Goal: Information Seeking & Learning: Learn about a topic

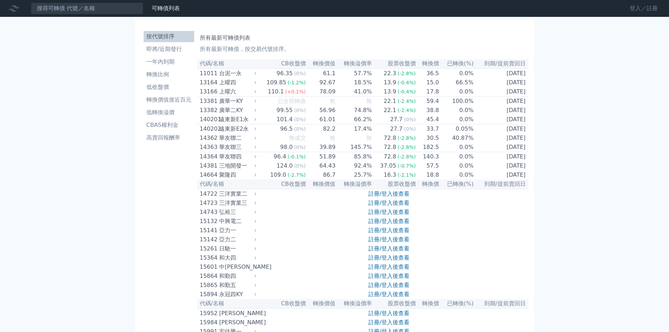
click at [639, 8] on link "登入／註冊" at bounding box center [643, 8] width 39 height 11
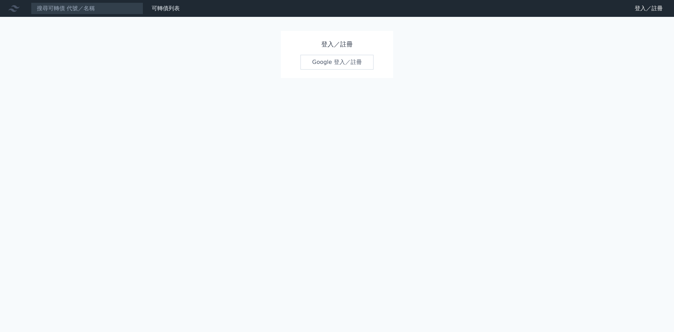
click at [329, 58] on link "Google 登入／註冊" at bounding box center [337, 62] width 73 height 15
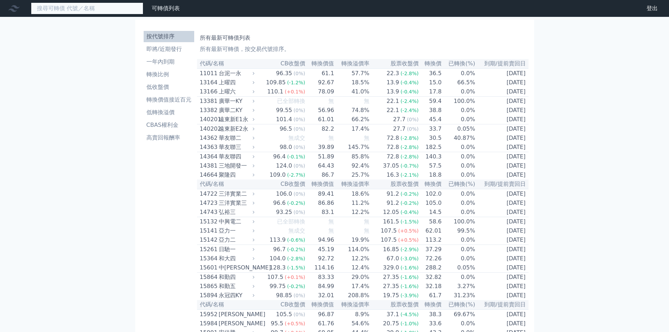
click at [78, 9] on input at bounding box center [87, 8] width 112 height 12
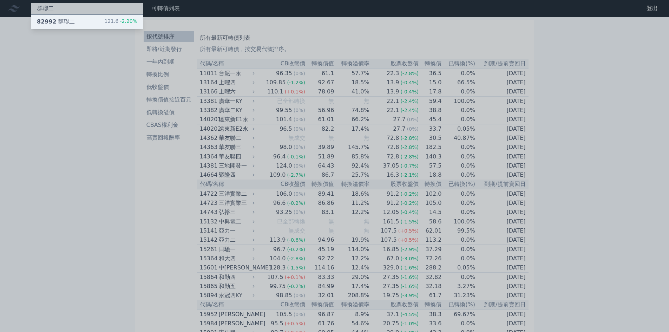
type input "群聯二"
click at [77, 24] on div "82992 群聯二 121.6 -2.20%" at bounding box center [87, 22] width 112 height 14
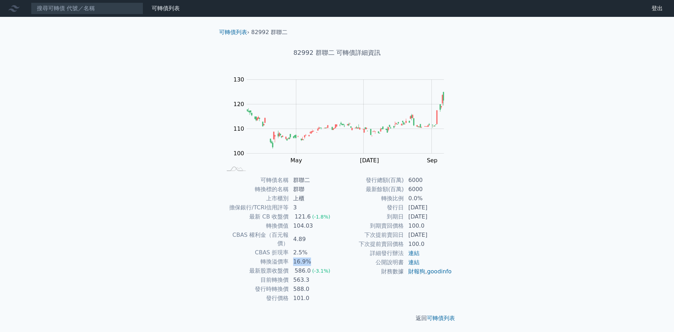
drag, startPoint x: 311, startPoint y: 254, endPoint x: 292, endPoint y: 254, distance: 18.6
click at [292, 257] on td "16.9%" at bounding box center [313, 261] width 48 height 9
click at [336, 257] on td "16.9%" at bounding box center [313, 261] width 48 height 9
drag, startPoint x: 309, startPoint y: 272, endPoint x: 290, endPoint y: 271, distance: 18.6
click at [290, 275] on td "563.3" at bounding box center [313, 279] width 48 height 9
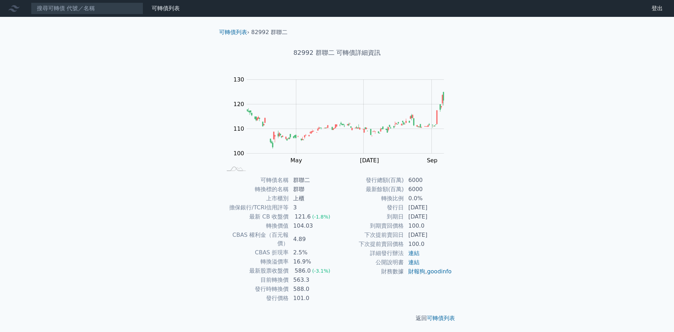
click at [319, 285] on td "588.0" at bounding box center [313, 289] width 48 height 9
